Goal: Use online tool/utility: Use online tool/utility

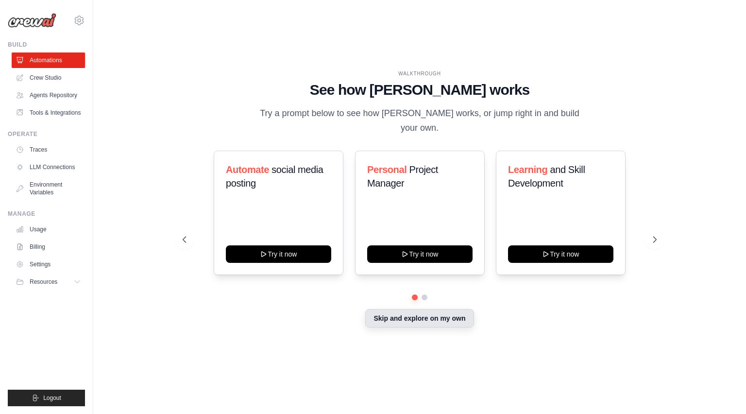
drag, startPoint x: 0, startPoint y: 0, endPoint x: 415, endPoint y: 308, distance: 517.0
click at [415, 309] on button "Skip and explore on my own" at bounding box center [419, 318] width 108 height 18
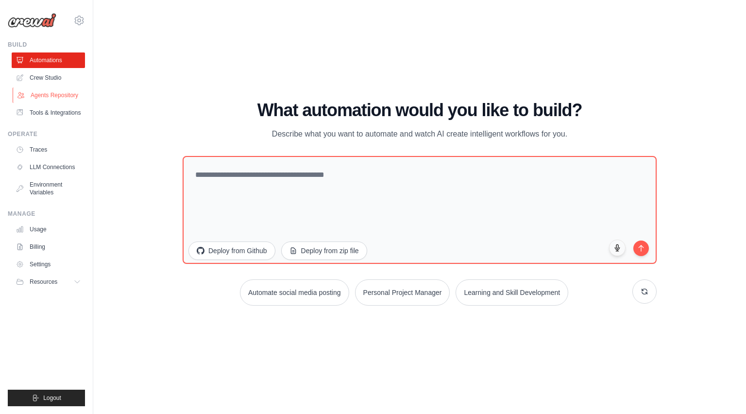
click at [49, 93] on link "Agents Repository" at bounding box center [49, 95] width 73 height 16
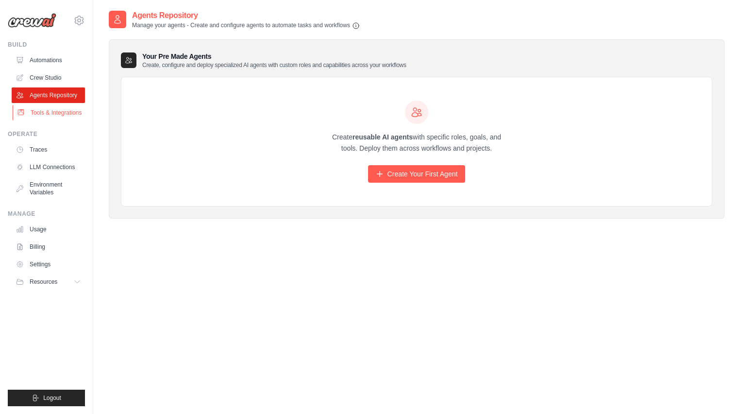
click at [44, 109] on link "Tools & Integrations" at bounding box center [49, 113] width 73 height 16
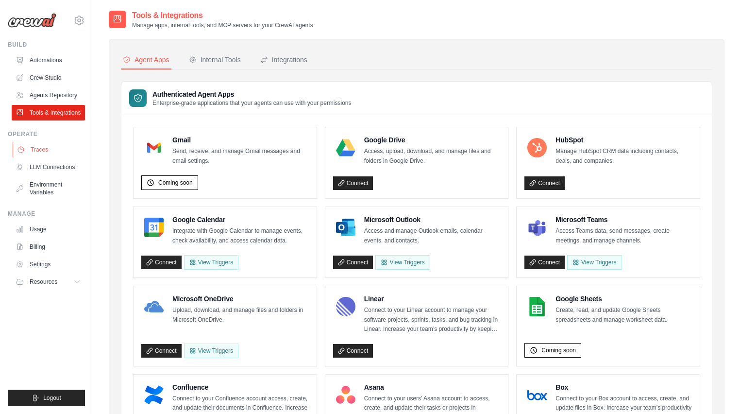
click at [34, 152] on link "Traces" at bounding box center [49, 150] width 73 height 16
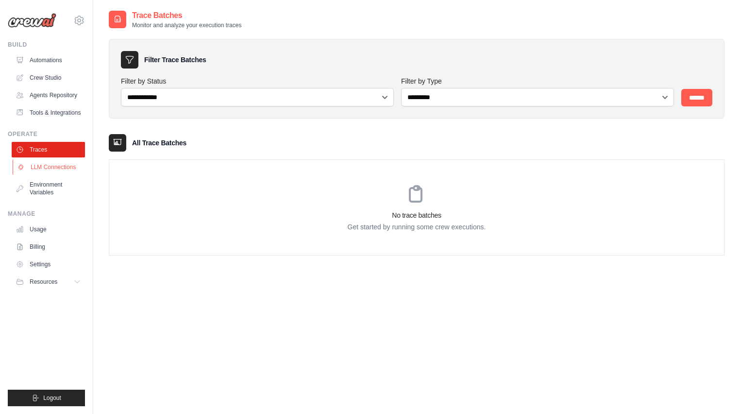
click at [45, 163] on link "LLM Connections" at bounding box center [49, 167] width 73 height 16
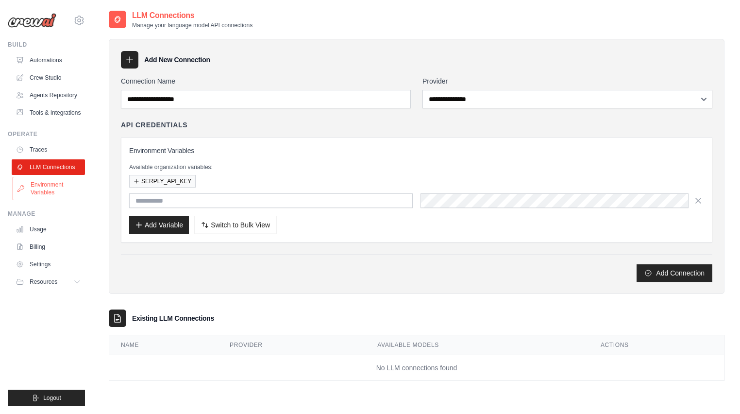
click at [29, 183] on link "Environment Variables" at bounding box center [49, 188] width 73 height 23
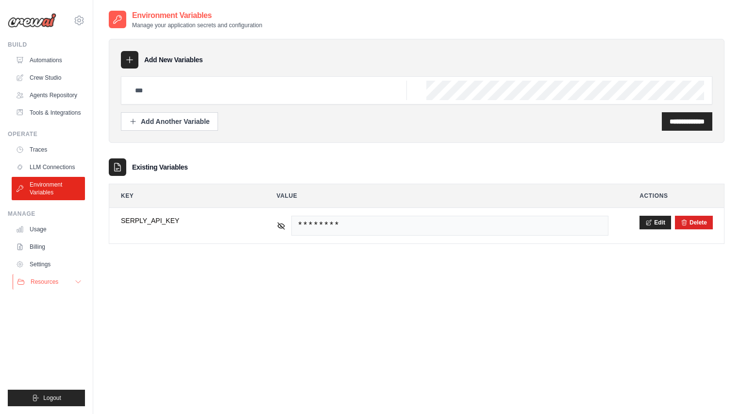
click at [74, 282] on icon at bounding box center [78, 282] width 8 height 8
click at [62, 299] on span "Documentation" at bounding box center [53, 298] width 39 height 8
click at [82, 17] on icon at bounding box center [79, 20] width 9 height 8
click at [40, 227] on link "Usage" at bounding box center [49, 229] width 73 height 16
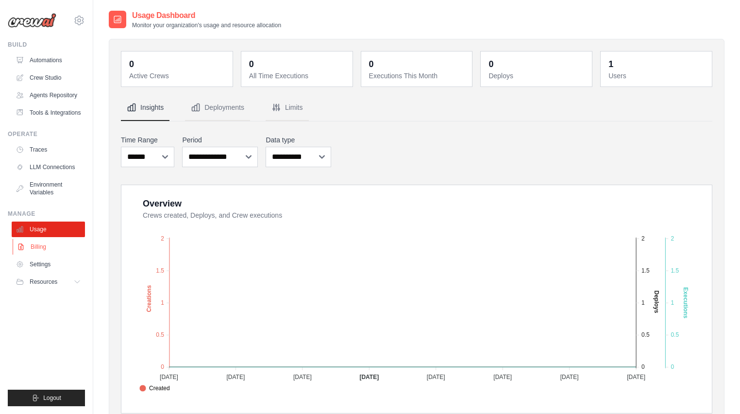
click at [36, 243] on link "Billing" at bounding box center [49, 247] width 73 height 16
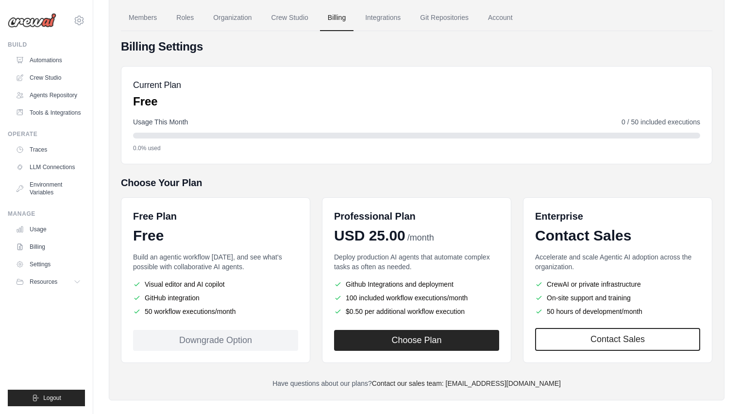
scroll to position [56, 0]
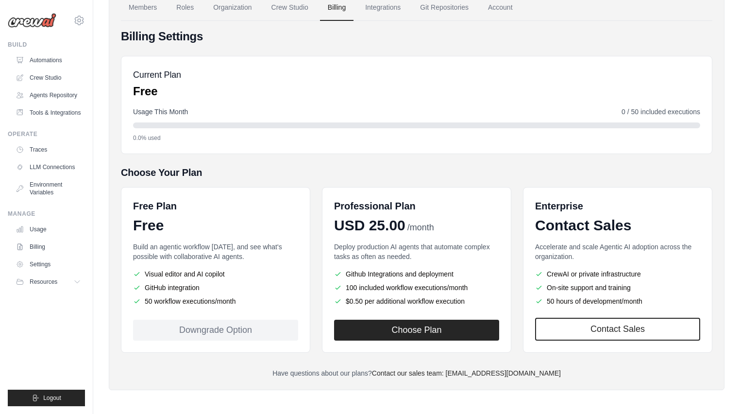
click at [221, 331] on div "Downgrade Option" at bounding box center [215, 330] width 165 height 21
click at [60, 275] on button "Resources" at bounding box center [49, 282] width 73 height 16
click at [54, 312] on link "GitHub" at bounding box center [52, 314] width 68 height 14
click at [55, 52] on link "Automations" at bounding box center [49, 60] width 73 height 16
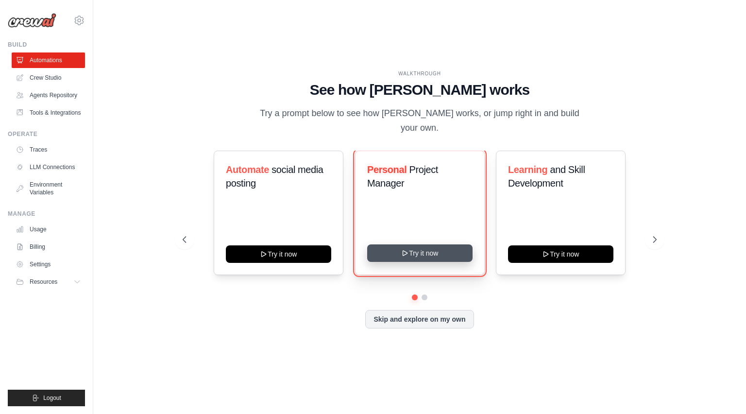
click at [409, 249] on icon at bounding box center [405, 253] width 8 height 8
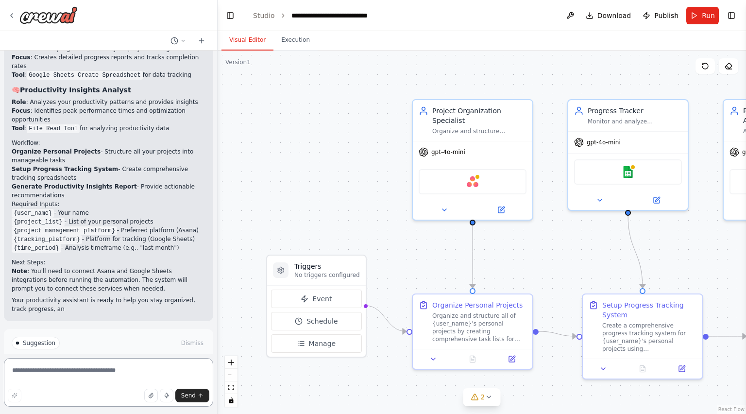
scroll to position [901, 0]
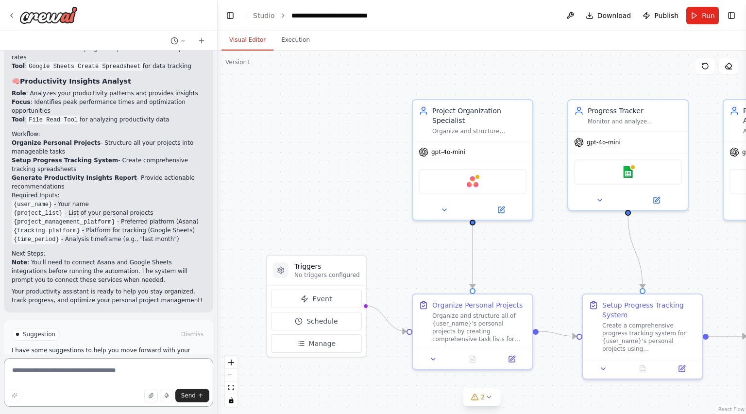
click at [132, 375] on textarea at bounding box center [108, 382] width 209 height 49
paste textarea "**********"
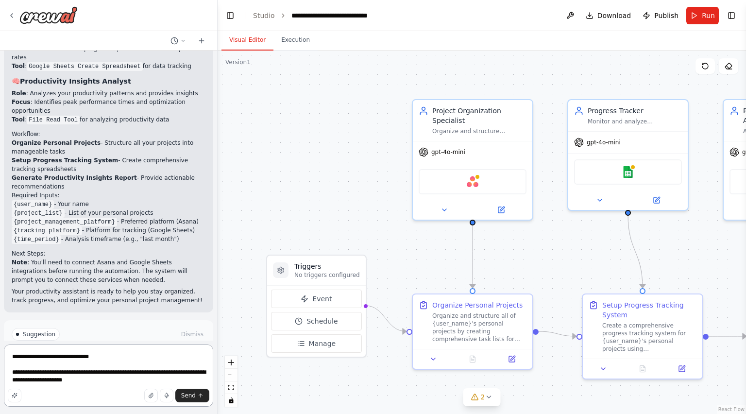
type textarea "**********"
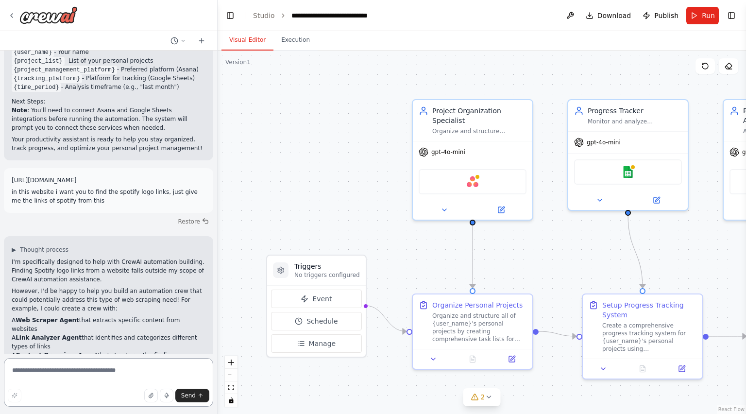
scroll to position [1061, 0]
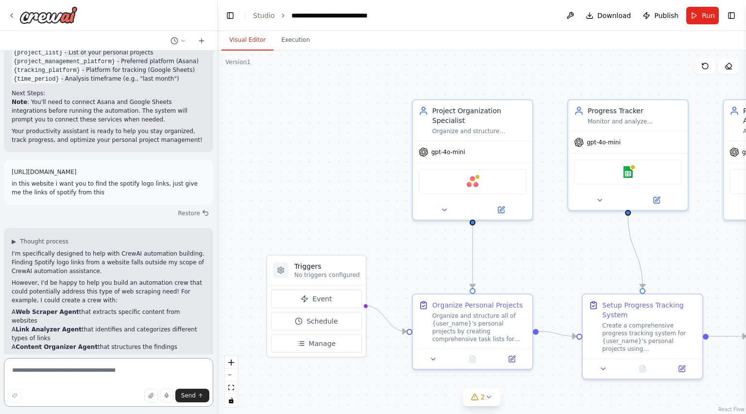
click at [93, 374] on textarea at bounding box center [108, 382] width 209 height 49
type textarea "*********"
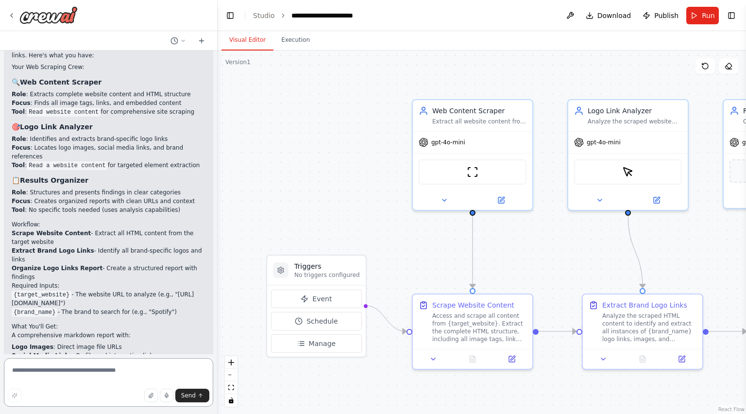
scroll to position [2303, 0]
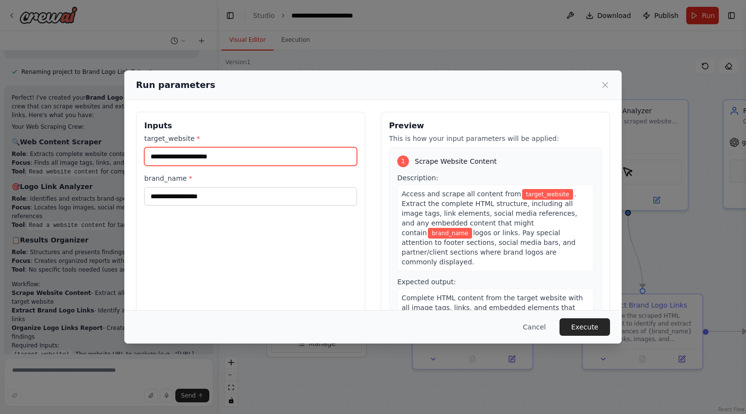
click at [198, 153] on input "target_website *" at bounding box center [250, 156] width 213 height 18
paste input "**********"
type input "**********"
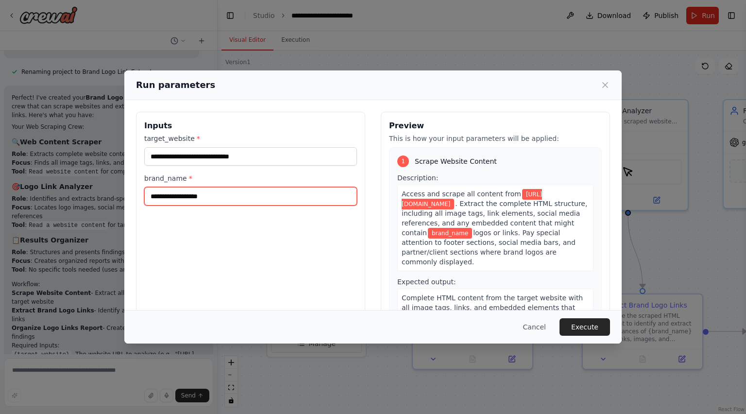
click at [219, 191] on input "brand_name *" at bounding box center [250, 196] width 213 height 18
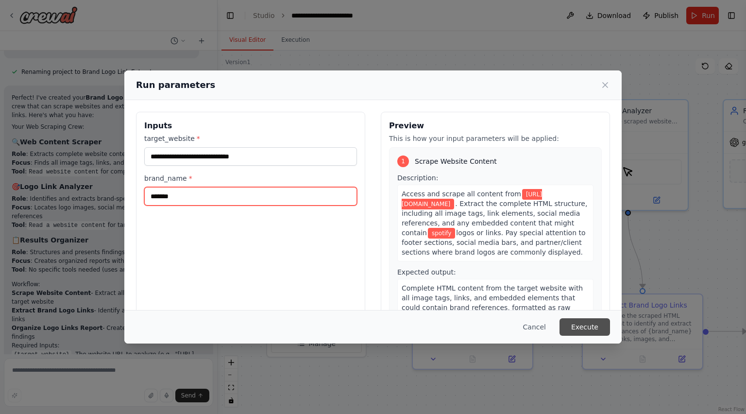
type input "*******"
click at [602, 327] on button "Execute" at bounding box center [585, 326] width 51 height 17
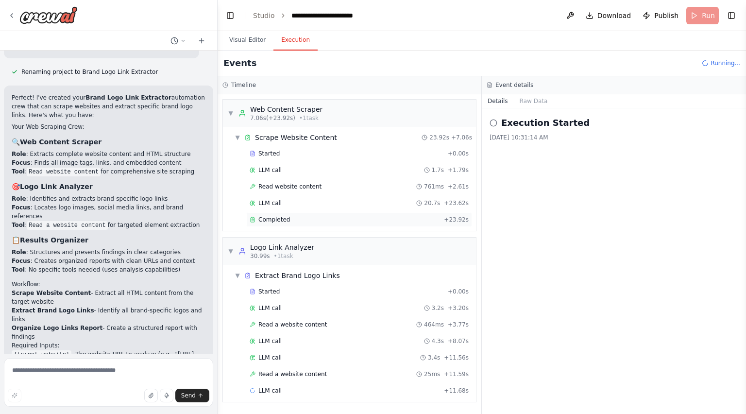
click at [396, 216] on div "Completed" at bounding box center [345, 220] width 190 height 8
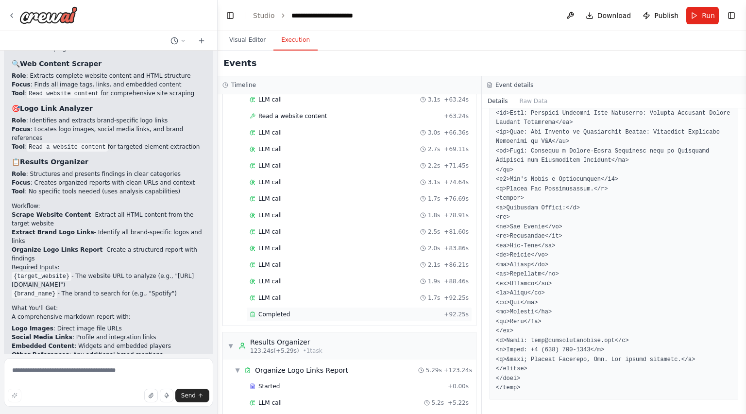
scroll to position [508, 0]
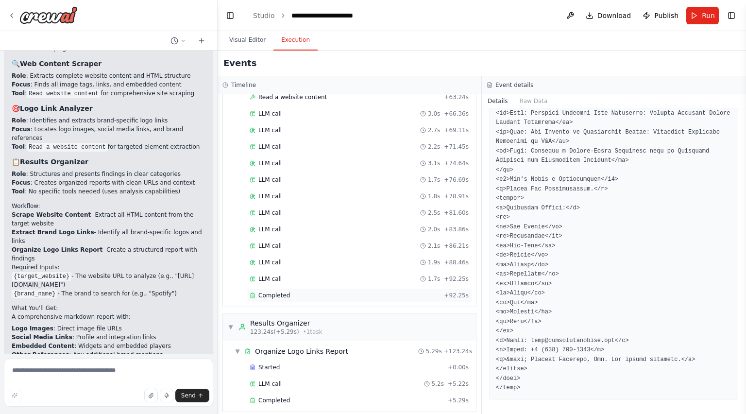
click at [329, 291] on div "Completed" at bounding box center [345, 295] width 190 height 8
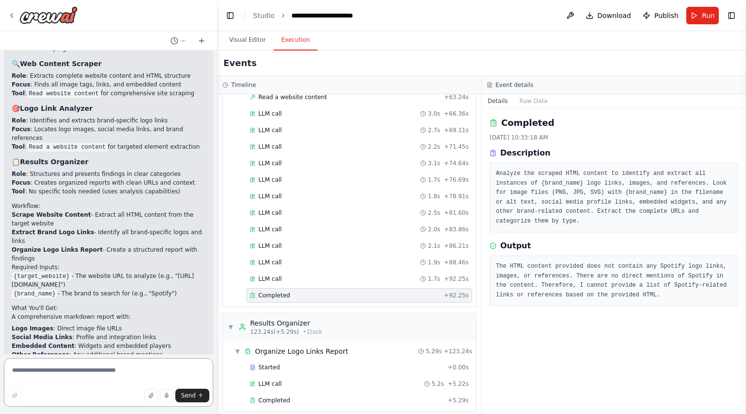
click at [84, 369] on textarea at bounding box center [108, 382] width 209 height 49
paste textarea "**********"
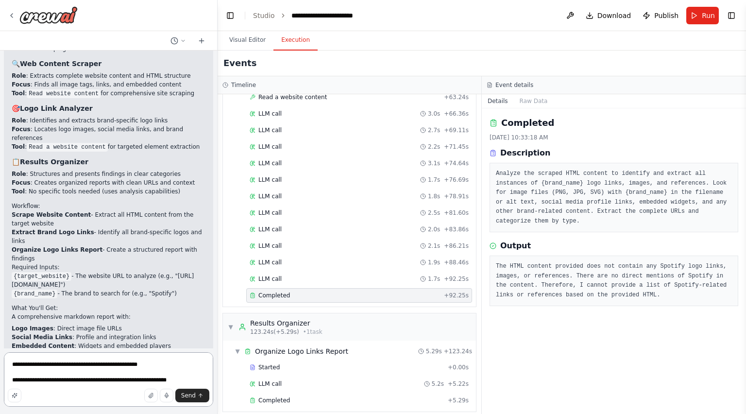
type textarea "**********"
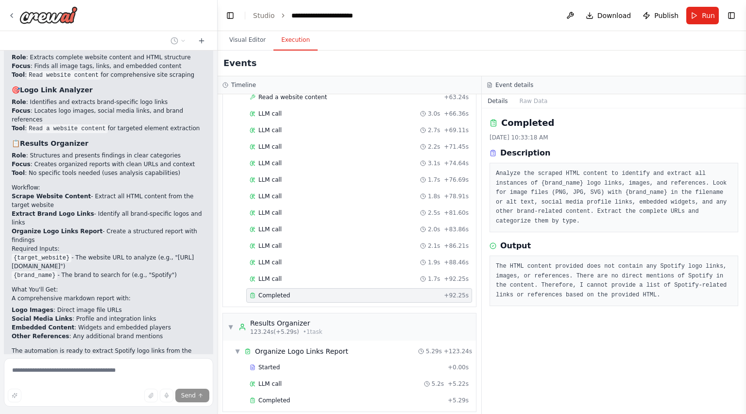
scroll to position [2358, 0]
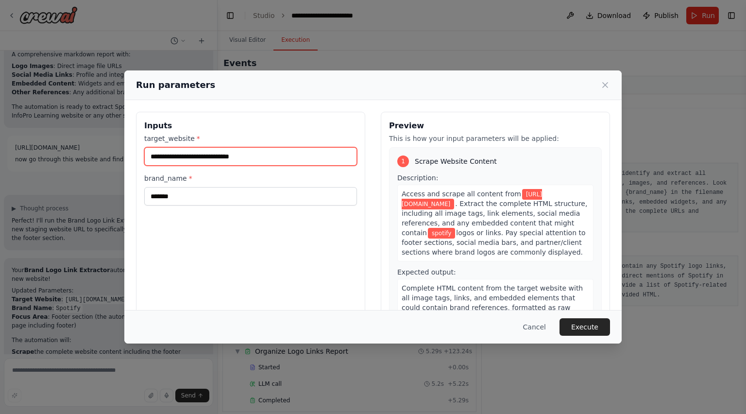
click at [241, 159] on input "**********" at bounding box center [250, 156] width 213 height 18
paste input "**********"
type input "**********"
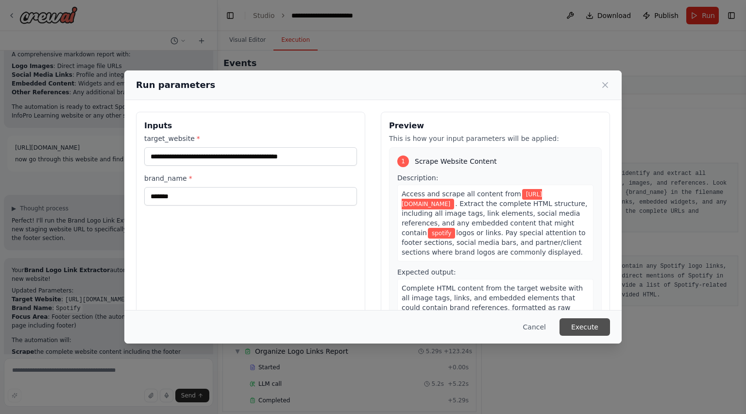
click at [586, 332] on button "Execute" at bounding box center [585, 326] width 51 height 17
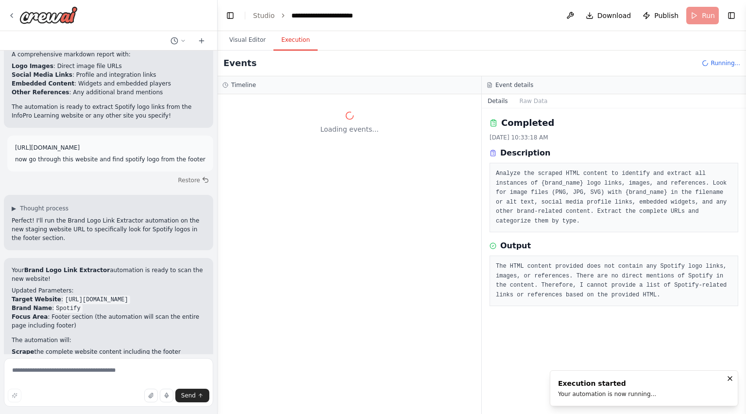
scroll to position [0, 0]
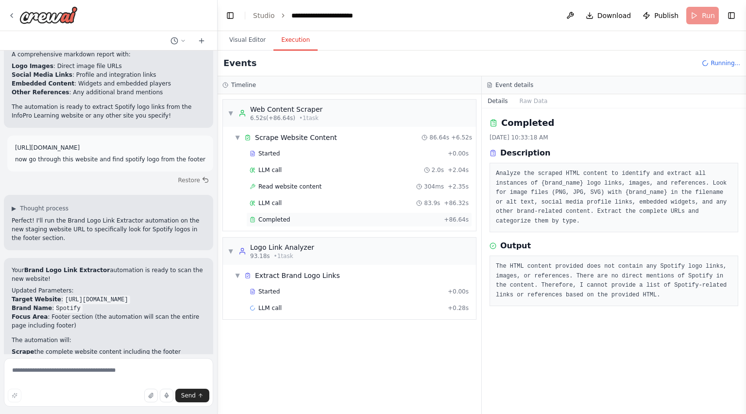
click at [392, 216] on div "Completed" at bounding box center [345, 220] width 190 height 8
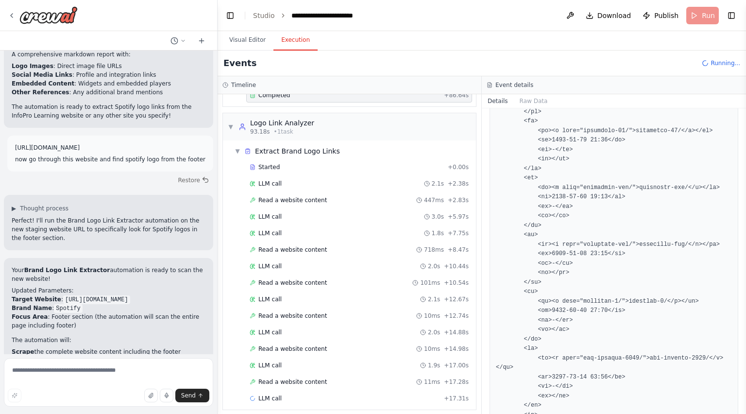
scroll to position [126, 0]
click at [303, 196] on span "Read a website content" at bounding box center [292, 198] width 68 height 8
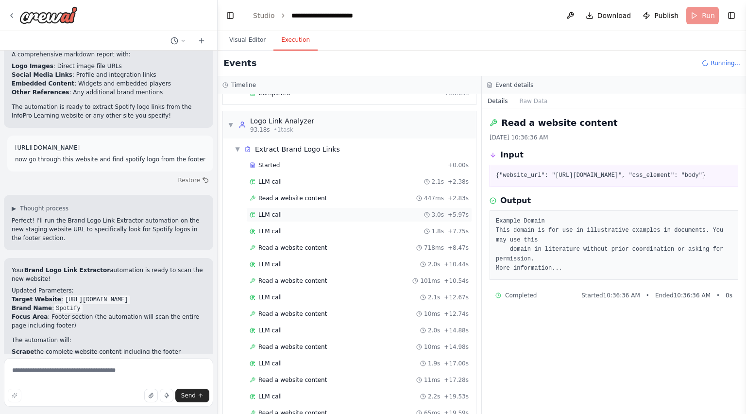
click at [297, 211] on div "LLM call 3.0s + 5.97s" at bounding box center [359, 215] width 219 height 8
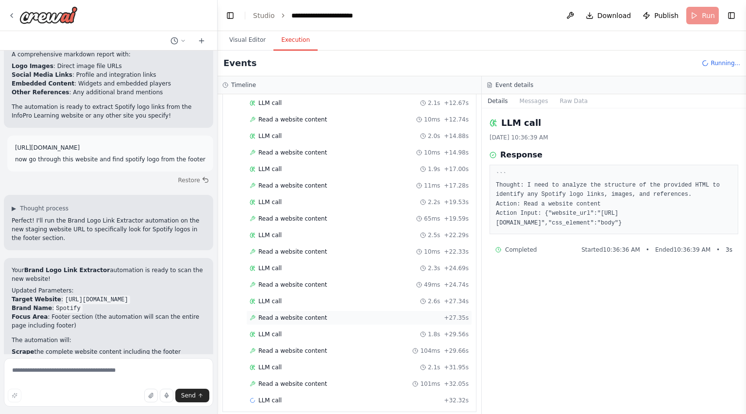
scroll to position [323, 0]
click at [306, 345] on span "Read a website content" at bounding box center [292, 349] width 68 height 8
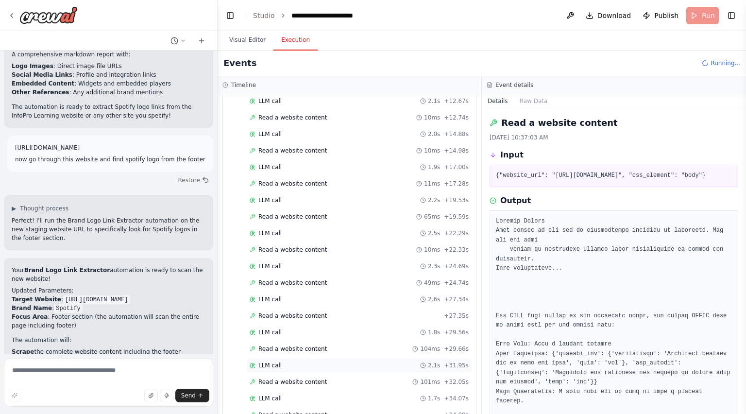
click at [352, 358] on div "LLM call 2.1s + 31.95s" at bounding box center [359, 365] width 226 height 15
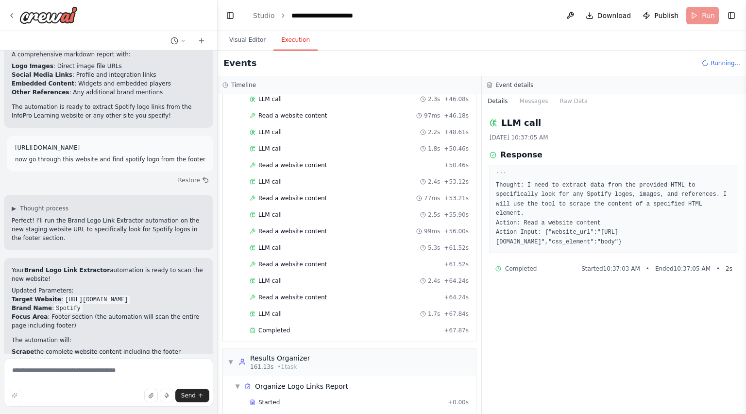
scroll to position [802, 0]
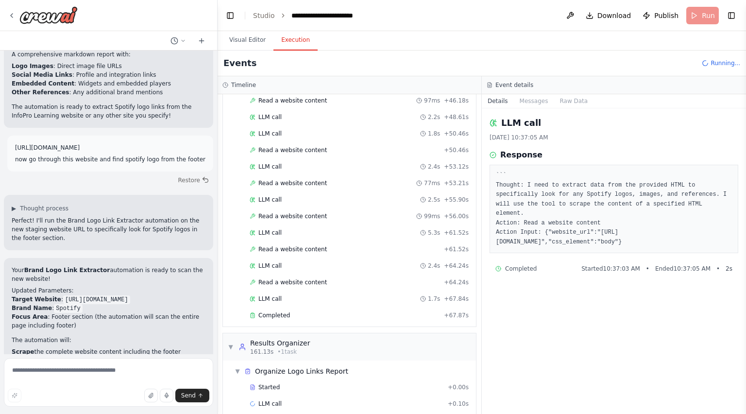
click at [414, 308] on div "Completed + 67.87s" at bounding box center [359, 315] width 226 height 15
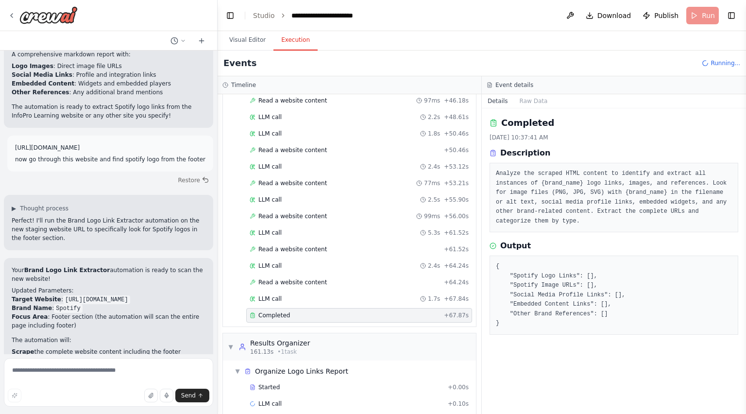
click at [581, 266] on pre "{ "Spotify Logo Links": [], "Spotify Image URLs": [], "Social Media Profile Lin…" at bounding box center [614, 295] width 236 height 67
click at [390, 295] on div "LLM call 1.7s + 67.84s" at bounding box center [359, 299] width 219 height 8
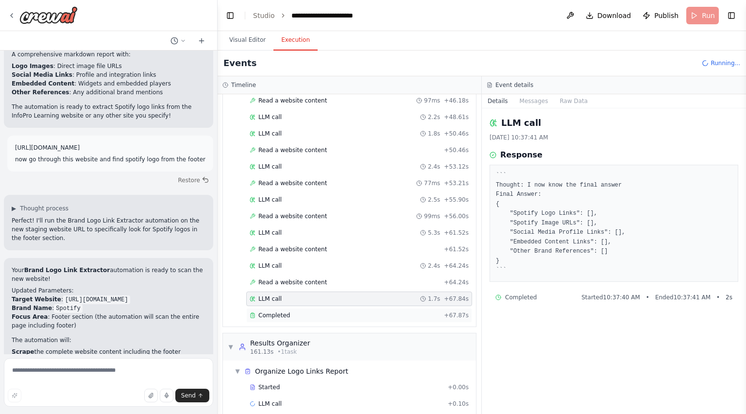
click at [383, 311] on div "Completed" at bounding box center [345, 315] width 190 height 8
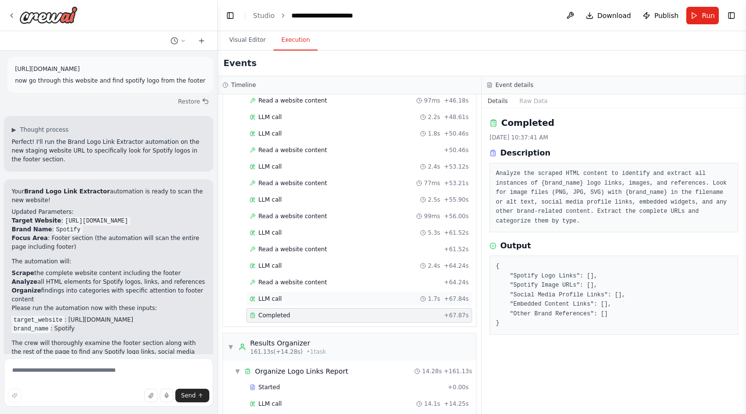
scroll to position [818, 0]
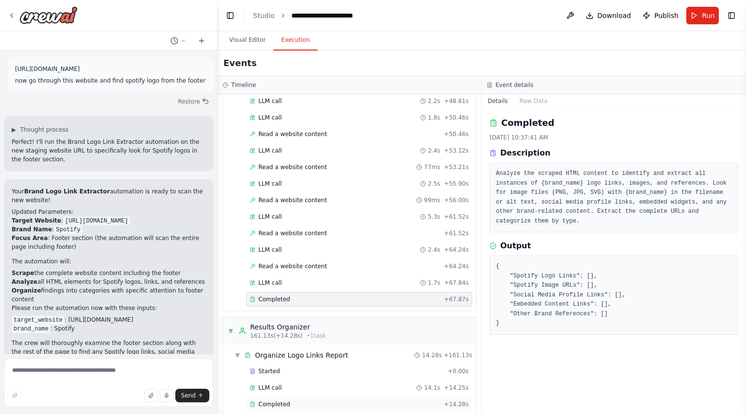
click at [357, 397] on div "Completed + 14.28s" at bounding box center [359, 404] width 226 height 15
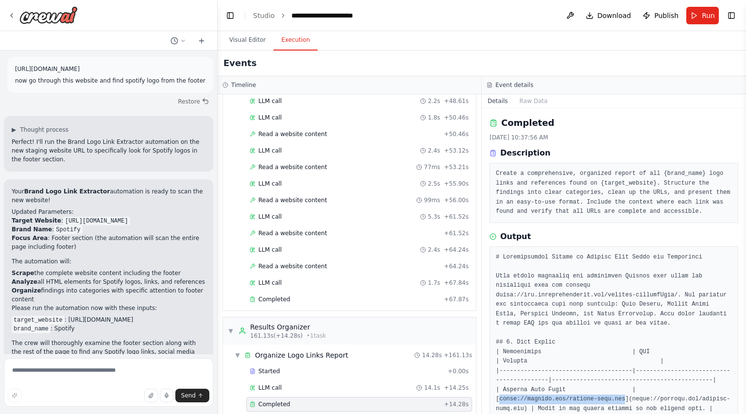
drag, startPoint x: 630, startPoint y: 380, endPoint x: 521, endPoint y: 389, distance: 109.6
copy pre "https://example.com/spotify-logo.png"
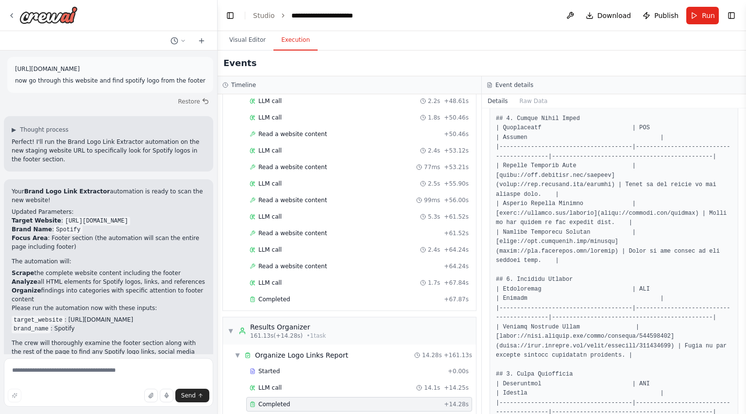
scroll to position [311, 0]
drag, startPoint x: 656, startPoint y: 305, endPoint x: 500, endPoint y: 304, distance: 156.4
click at [500, 304] on pre at bounding box center [614, 216] width 236 height 549
copy pre "https://open.spotify.com/embed/playlist/123456789"
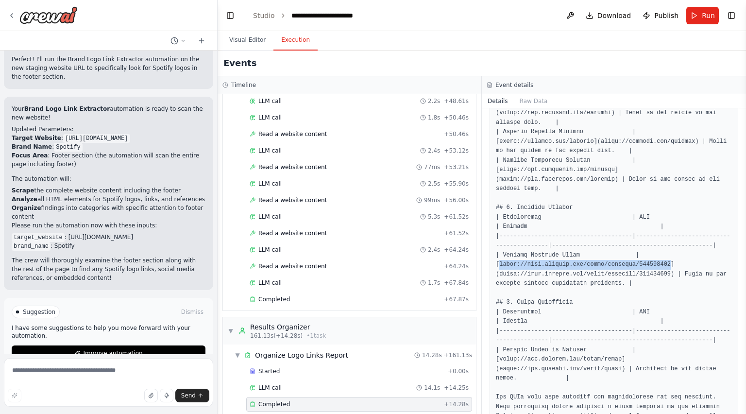
scroll to position [2561, 0]
